Goal: Task Accomplishment & Management: Use online tool/utility

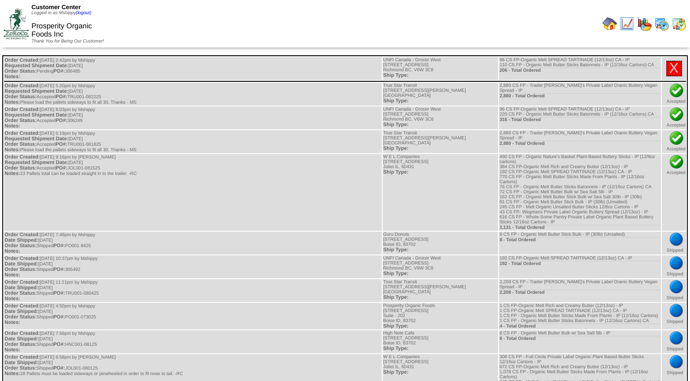
click at [617, 26] on img at bounding box center [610, 23] width 15 height 15
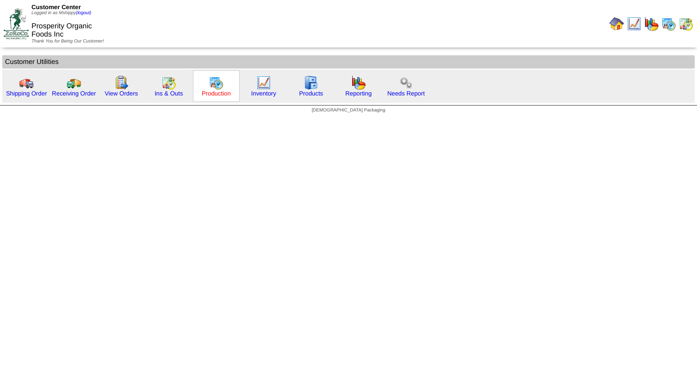
click at [214, 92] on link "Production" at bounding box center [216, 93] width 29 height 7
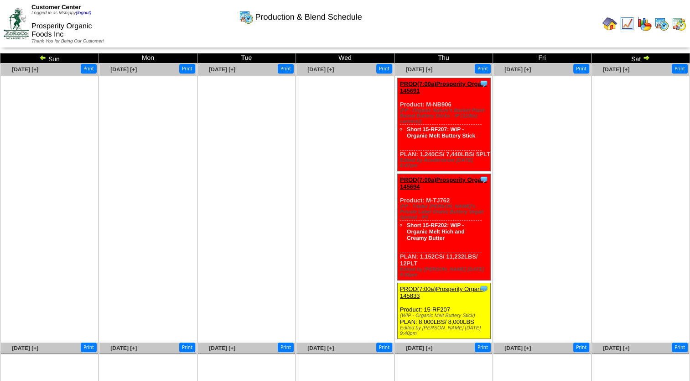
click at [676, 26] on img at bounding box center [679, 23] width 15 height 15
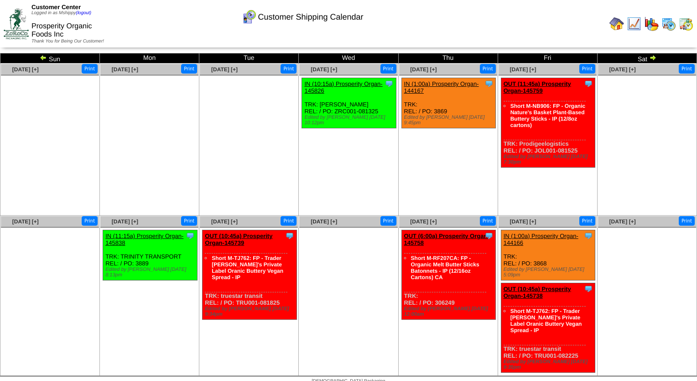
click at [388, 282] on ul at bounding box center [348, 295] width 98 height 137
click at [323, 160] on ul "Clone Item IN (10:15a) Prosperity Organ-145826 Prosperity Organic Foods Inc Sch…" at bounding box center [348, 146] width 98 height 137
